Goal: Information Seeking & Learning: Learn about a topic

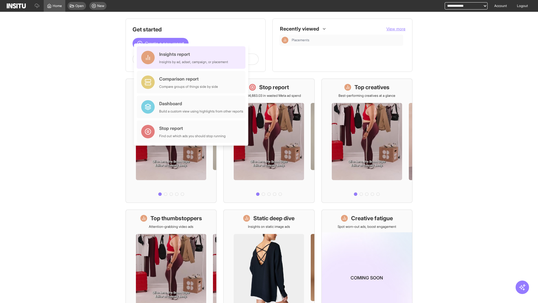
click at [192, 57] on div "Insights report Insights by ad, adset, campaign, or placement" at bounding box center [193, 57] width 69 height 13
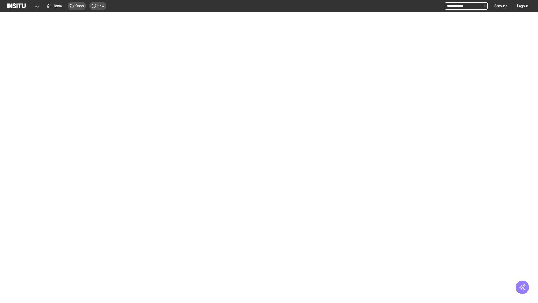
select select "**"
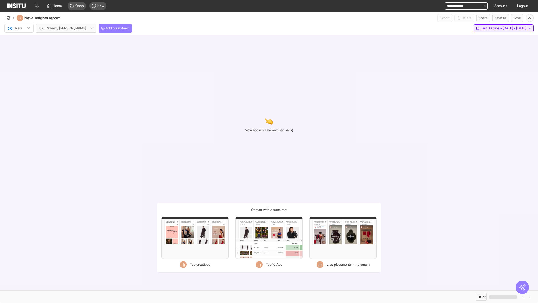
click at [491, 28] on span "Last 30 days - [DATE] - [DATE]" at bounding box center [503, 28] width 46 height 4
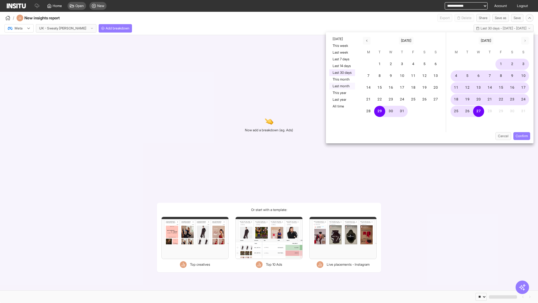
click at [342, 86] on button "Last month" at bounding box center [342, 86] width 26 height 7
